Goal: Navigation & Orientation: Find specific page/section

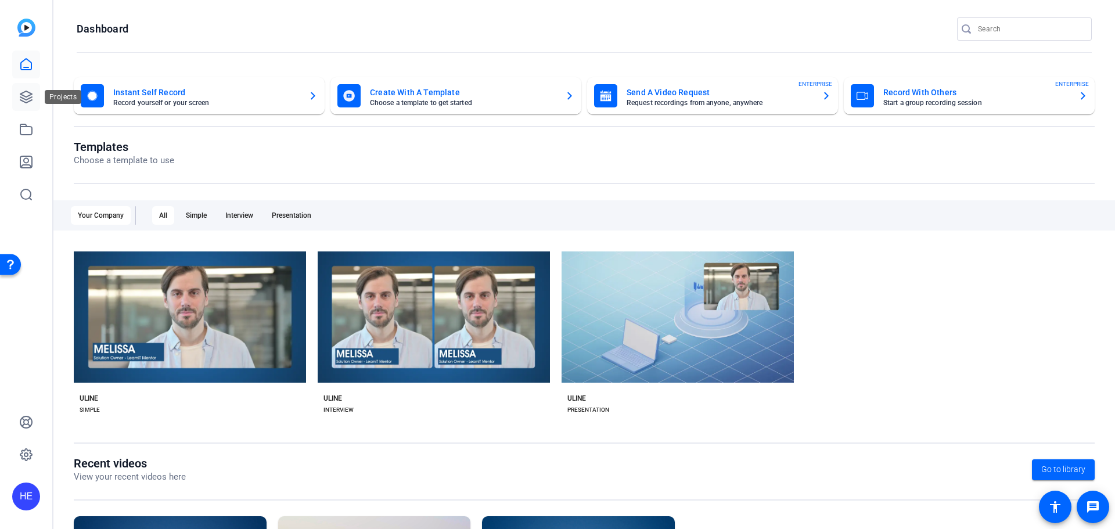
click at [19, 88] on link at bounding box center [26, 97] width 28 height 28
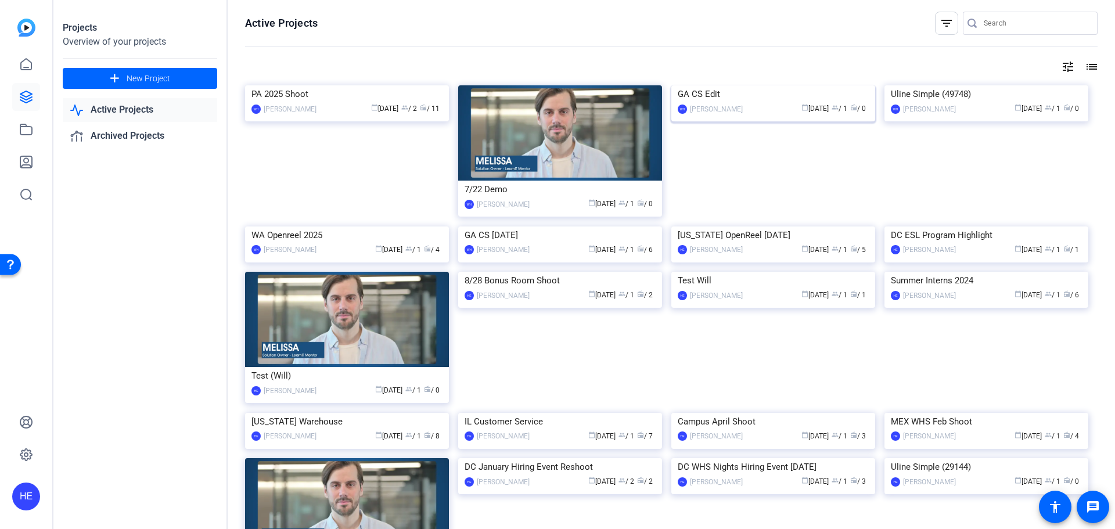
click at [768, 85] on img at bounding box center [773, 85] width 204 height 0
click at [535, 256] on div "calendar_today [DATE] group / 1 radio / 6" at bounding box center [595, 250] width 120 height 12
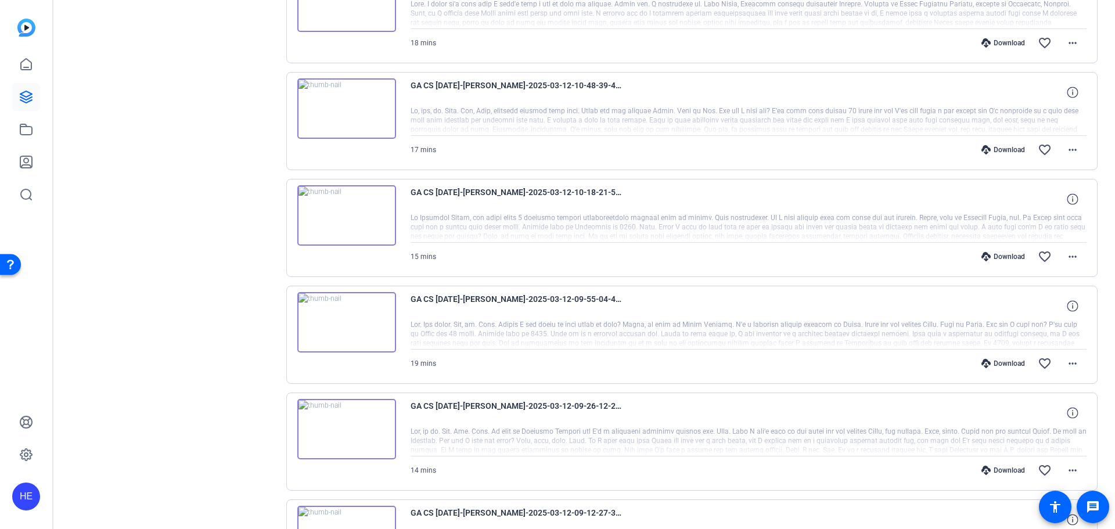
scroll to position [410, 0]
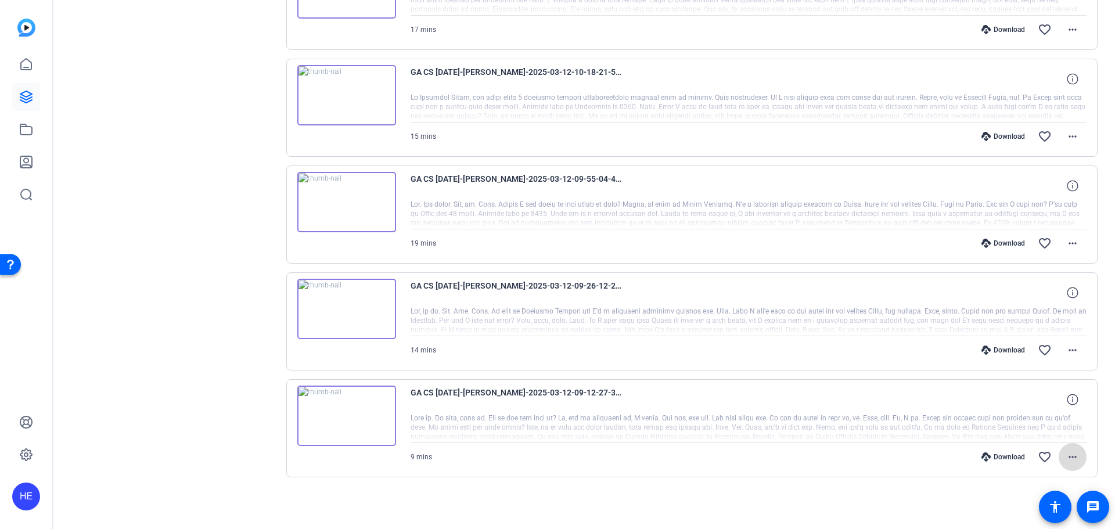
click at [1066, 453] on mat-icon "more_horiz" at bounding box center [1072, 457] width 14 height 14
click at [289, 254] on div at bounding box center [557, 264] width 1115 height 529
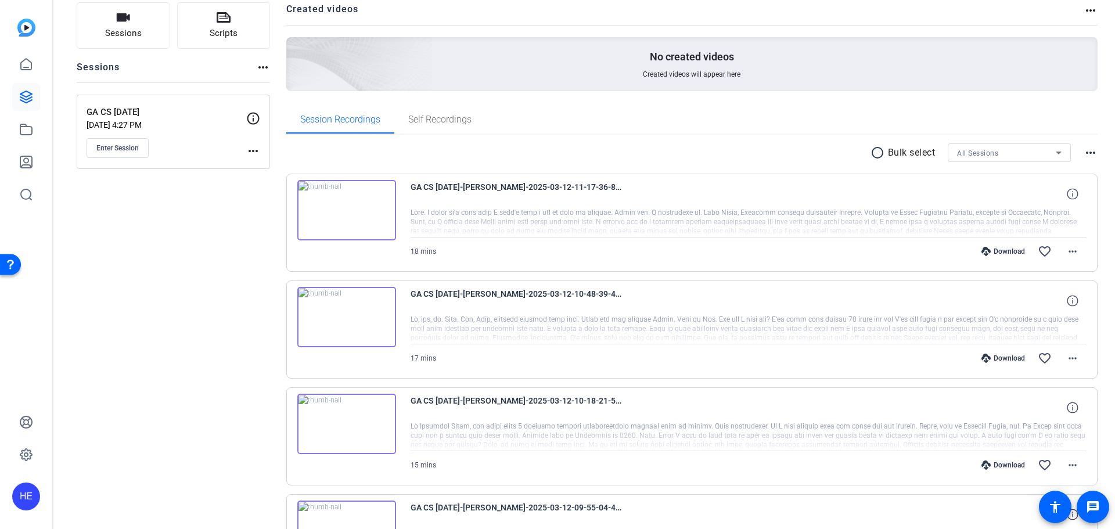
scroll to position [0, 0]
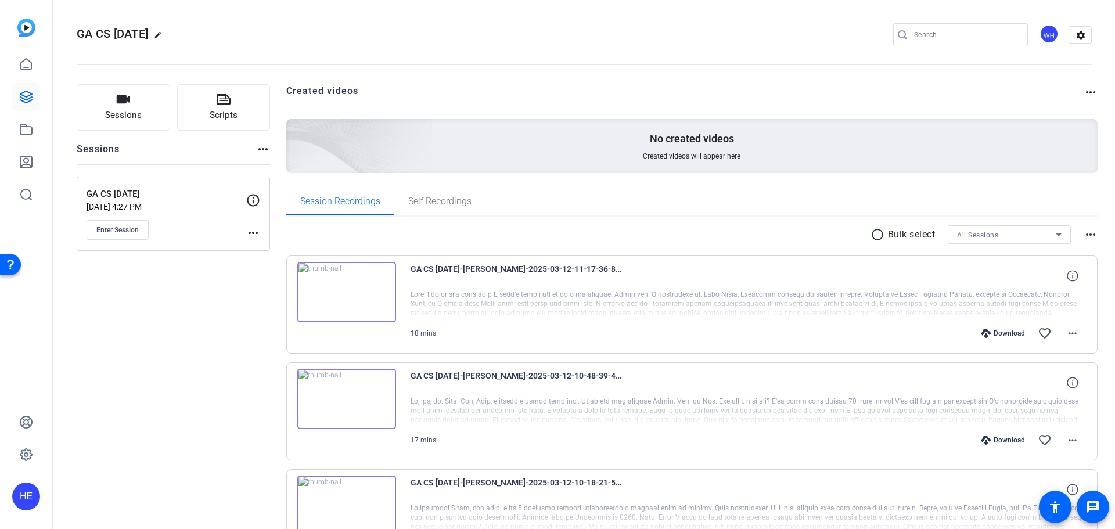
click at [211, 265] on div "Sessions Scripts Sessions more_horiz GA CS [DATE] [DATE] 4:27 PM Enter Session …" at bounding box center [173, 504] width 193 height 841
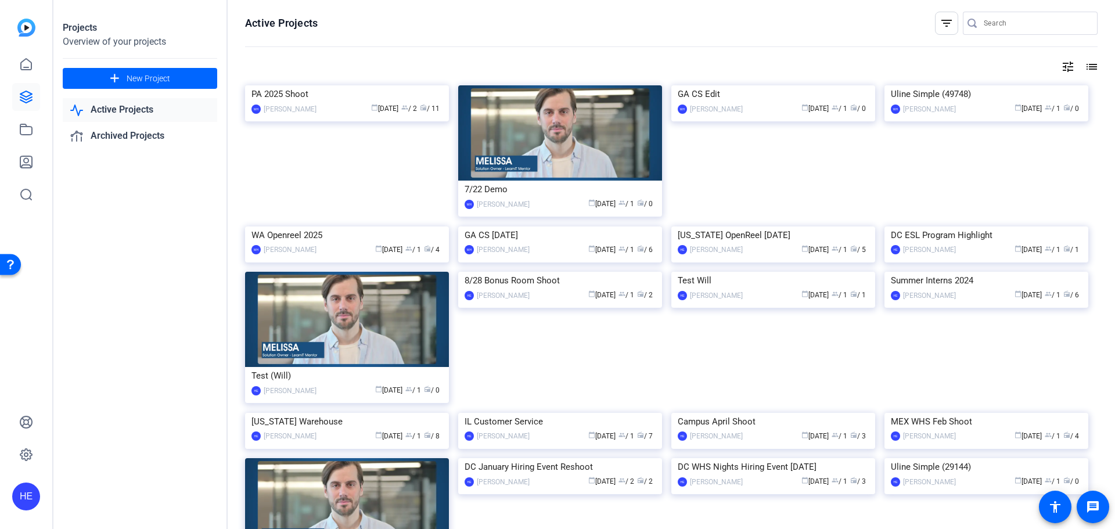
click at [732, 85] on img at bounding box center [773, 85] width 204 height 0
click at [556, 226] on img at bounding box center [560, 226] width 204 height 0
